Goal: Task Accomplishment & Management: Use online tool/utility

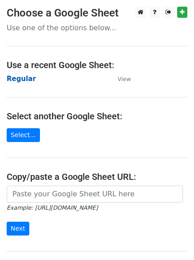
drag, startPoint x: 16, startPoint y: 85, endPoint x: 18, endPoint y: 76, distance: 9.9
click at [18, 83] on main "Choose a Google Sheet Use one of the options below... Use a recent Google Sheet…" at bounding box center [97, 145] width 194 height 276
click at [19, 75] on strong "Regular" at bounding box center [21, 79] width 29 height 8
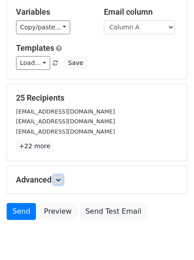
click at [57, 177] on link at bounding box center [58, 180] width 10 height 10
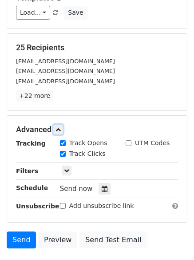
scroll to position [161, 0]
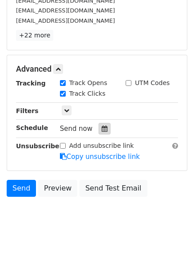
click at [102, 127] on icon at bounding box center [105, 128] width 6 height 6
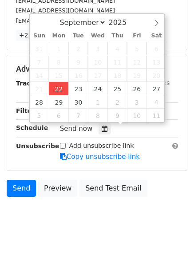
type input "2025-09-22 12:00"
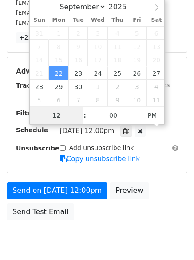
type input "4"
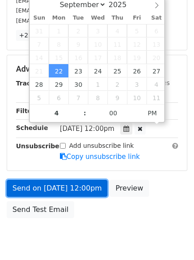
type input "2025-09-22 16:00"
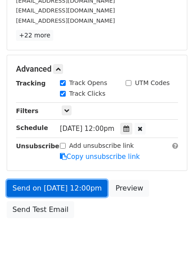
click at [70, 193] on link "Send on Sep 22 at 12:00pm" at bounding box center [57, 188] width 101 height 17
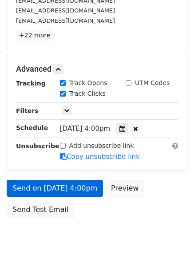
scroll to position [159, 0]
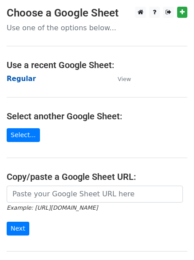
click at [23, 78] on strong "Regular" at bounding box center [21, 79] width 29 height 8
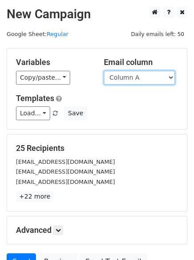
drag, startPoint x: 132, startPoint y: 77, endPoint x: 131, endPoint y: 82, distance: 5.1
click at [132, 77] on select "Column A Column B Column C Column D Column E Column F" at bounding box center [139, 78] width 71 height 14
select select "Column B"
click at [104, 71] on select "Column A Column B Column C Column D Column E Column F" at bounding box center [139, 78] width 71 height 14
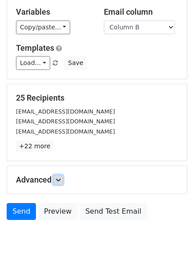
click at [63, 175] on link at bounding box center [58, 180] width 10 height 10
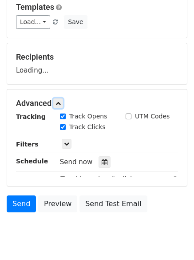
scroll to position [128, 0]
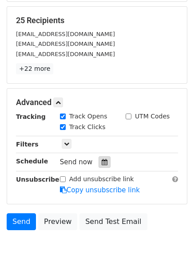
click at [102, 164] on icon at bounding box center [105, 162] width 6 height 6
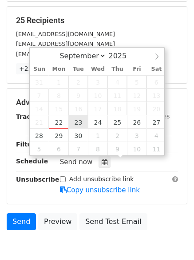
type input "2025-09-23 12:00"
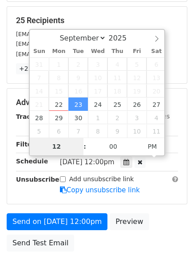
type input "5"
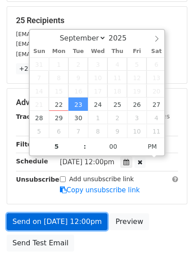
type input "2025-09-23 17:00"
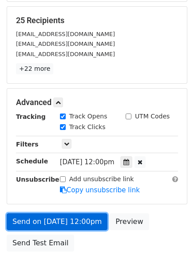
click at [71, 222] on link "Send on Sep 23 at 12:00pm" at bounding box center [57, 221] width 101 height 17
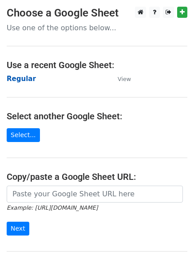
click at [20, 81] on strong "Regular" at bounding box center [21, 79] width 29 height 8
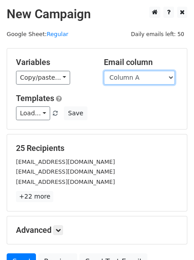
click at [125, 77] on select "Column A Column B Column C Column D Column E Column F" at bounding box center [139, 78] width 71 height 14
select select "Column C"
click at [104, 71] on select "Column A Column B Column C Column D Column E Column F" at bounding box center [139, 78] width 71 height 14
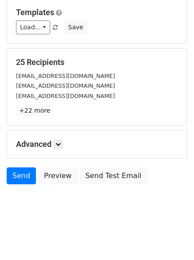
click at [64, 132] on div "Advanced Tracking Track Opens UTM Codes Track Clicks Filters Only include sprea…" at bounding box center [97, 144] width 180 height 28
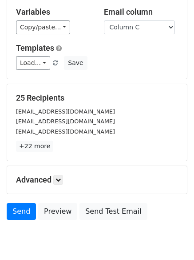
click at [63, 166] on div "Advanced Tracking Track Opens UTM Codes Track Clicks Filters Only include sprea…" at bounding box center [97, 180] width 180 height 28
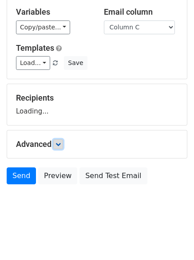
click at [61, 145] on icon at bounding box center [58, 143] width 5 height 5
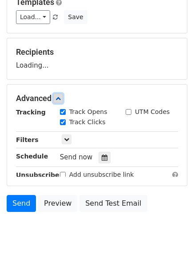
scroll to position [131, 0]
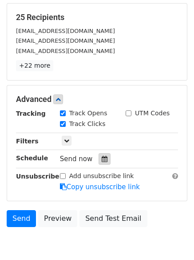
click at [102, 158] on icon at bounding box center [105, 159] width 6 height 6
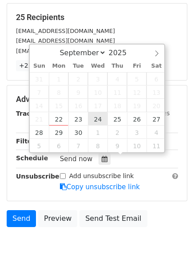
type input "2025-09-24 12:00"
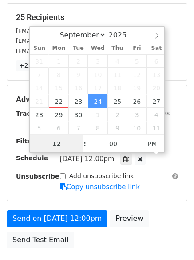
scroll to position [0, 0]
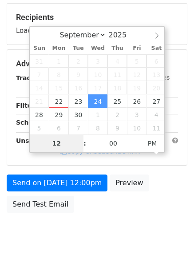
type input "6"
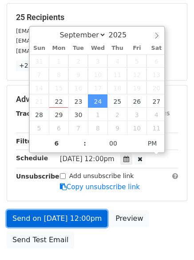
type input "2025-09-24 18:00"
click at [70, 213] on link "Send on Sep 24 at 12:00pm" at bounding box center [57, 218] width 101 height 17
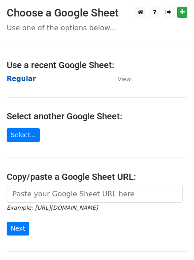
click at [23, 78] on strong "Regular" at bounding box center [21, 79] width 29 height 8
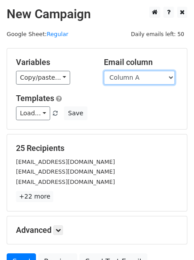
click at [140, 75] on select "Column A Column B Column C Column D Column E Column F" at bounding box center [139, 78] width 71 height 14
select select "Column D"
click at [104, 71] on select "Column A Column B Column C Column D Column E Column F" at bounding box center [139, 78] width 71 height 14
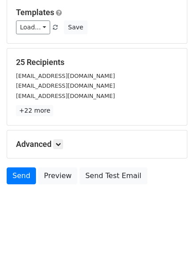
click at [60, 149] on div "Advanced Tracking Track Opens UTM Codes Track Clicks Filters Only include sprea…" at bounding box center [97, 144] width 180 height 28
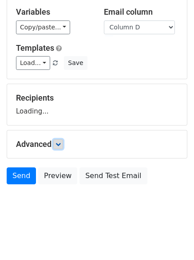
click at [61, 140] on link at bounding box center [58, 144] width 10 height 10
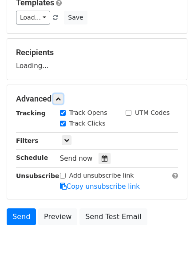
scroll to position [132, 0]
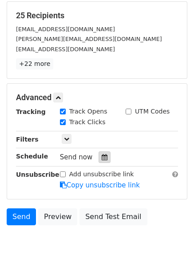
click at [102, 160] on icon at bounding box center [105, 157] width 6 height 6
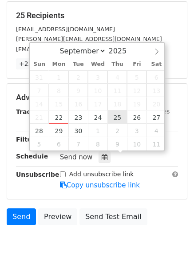
type input "[DATE] 12:00"
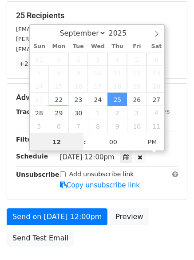
scroll to position [0, 0]
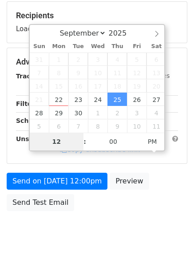
type input "7"
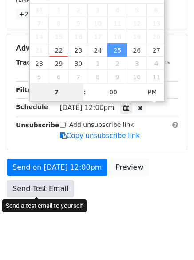
scroll to position [194, 0]
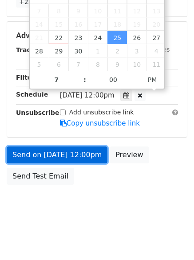
type input "[DATE] 19:00"
click at [56, 148] on link "Send on [DATE] 12:00pm" at bounding box center [57, 154] width 101 height 17
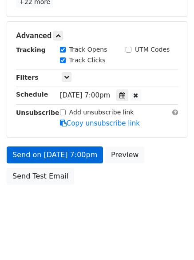
scroll to position [159, 0]
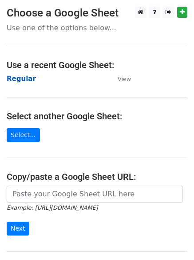
click at [20, 79] on strong "Regular" at bounding box center [21, 79] width 29 height 8
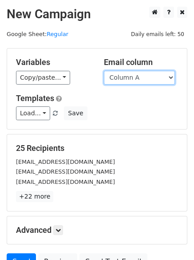
click at [143, 81] on select "Column A Column B Column C Column D Column E Column F" at bounding box center [139, 78] width 71 height 14
select select "Column E"
click at [104, 71] on select "Column A Column B Column C Column D Column E Column F" at bounding box center [139, 78] width 71 height 14
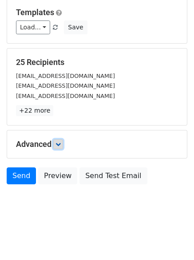
click at [59, 141] on icon at bounding box center [58, 143] width 5 height 5
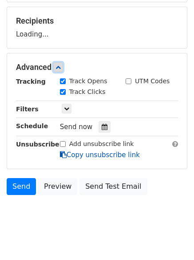
scroll to position [129, 0]
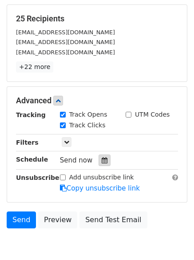
click at [100, 157] on div at bounding box center [105, 160] width 12 height 12
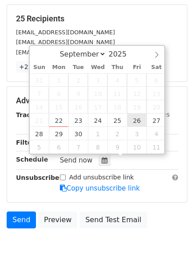
type input "2025-09-26 12:00"
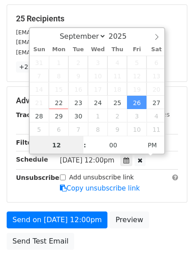
scroll to position [0, 0]
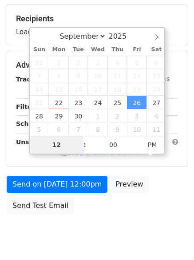
type input "8"
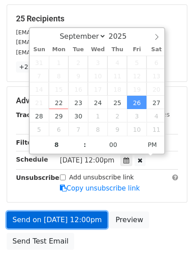
type input "2025-09-26 20:00"
click at [64, 220] on link "Send on Sep 26 at 12:00pm" at bounding box center [57, 219] width 101 height 17
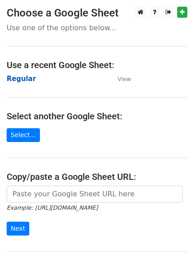
click at [19, 80] on strong "Regular" at bounding box center [21, 79] width 29 height 8
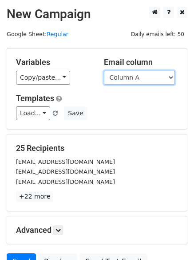
drag, startPoint x: 122, startPoint y: 76, endPoint x: 124, endPoint y: 81, distance: 5.6
click at [123, 76] on select "Column A Column B Column C Column D Column E Column F" at bounding box center [139, 78] width 71 height 14
select select "Column F"
click at [104, 71] on select "Column A Column B Column C Column D Column E Column F" at bounding box center [139, 78] width 71 height 14
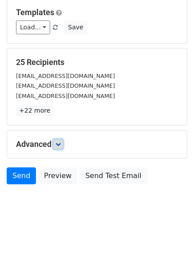
click at [61, 144] on icon at bounding box center [58, 143] width 5 height 5
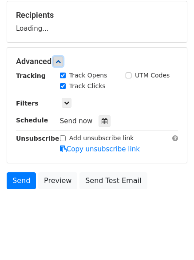
scroll to position [133, 0]
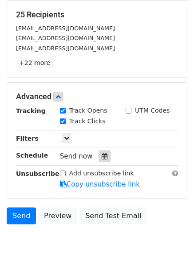
click at [99, 152] on div at bounding box center [105, 156] width 12 height 12
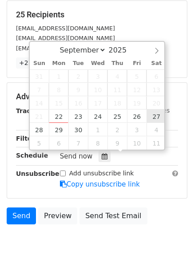
type input "[DATE] 12:00"
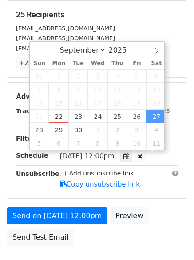
scroll to position [0, 0]
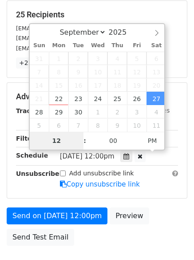
type input "9"
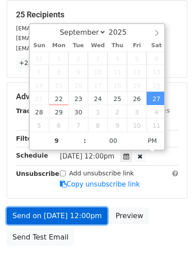
type input "[DATE] 21:00"
click at [61, 216] on link "Send on [DATE] 12:00pm" at bounding box center [57, 215] width 101 height 17
